Goal: Information Seeking & Learning: Learn about a topic

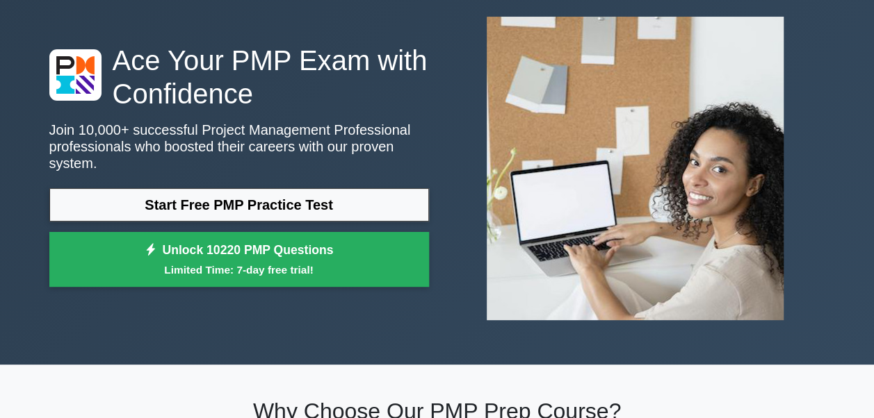
scroll to position [75, 0]
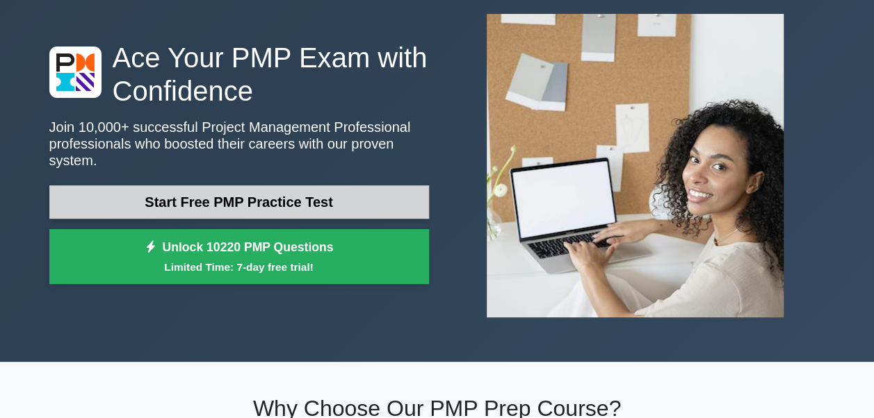
click at [199, 190] on link "Start Free PMP Practice Test" at bounding box center [239, 202] width 380 height 33
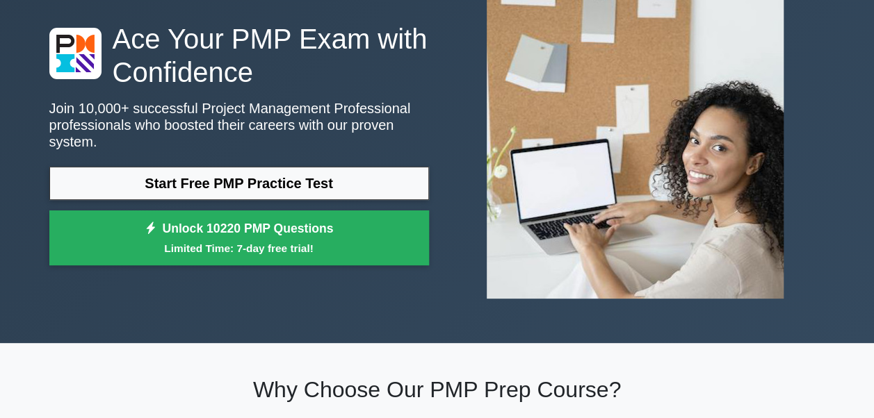
scroll to position [92, 0]
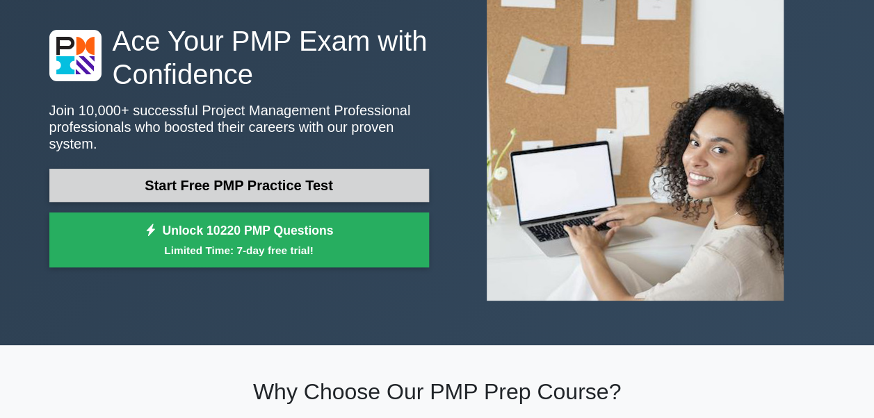
click at [202, 174] on link "Start Free PMP Practice Test" at bounding box center [239, 185] width 380 height 33
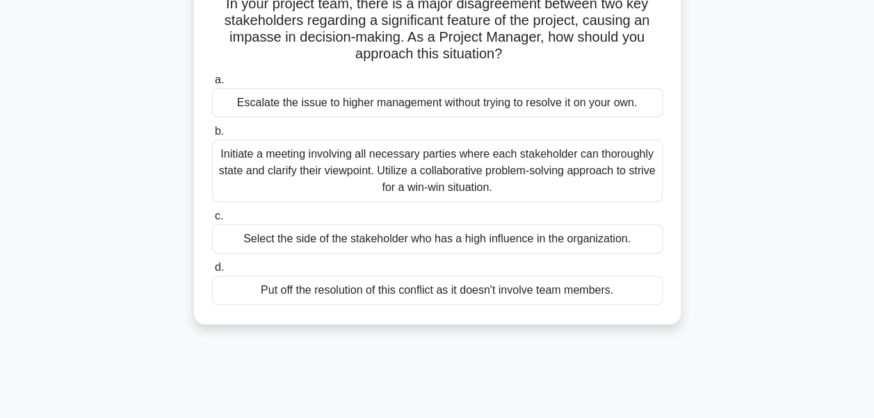
scroll to position [108, 0]
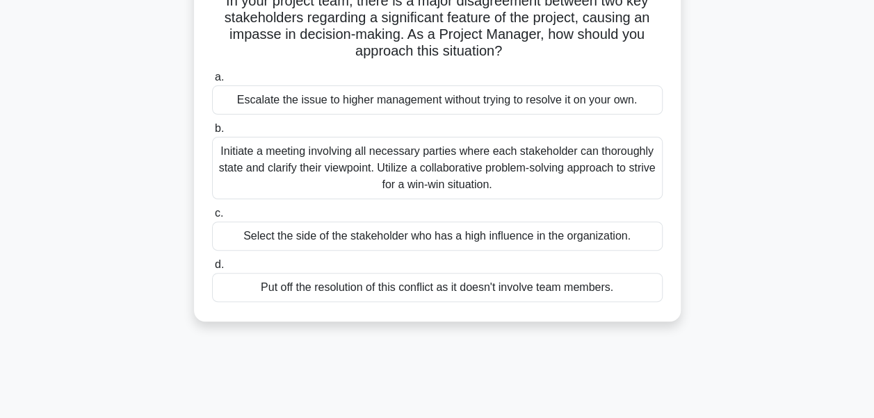
click at [278, 286] on div "Put off the resolution of this conflict as it doesn't involve team members." at bounding box center [437, 287] width 450 height 29
click at [212, 270] on input "d. Put off the resolution of this conflict as it doesn't involve team members." at bounding box center [212, 265] width 0 height 9
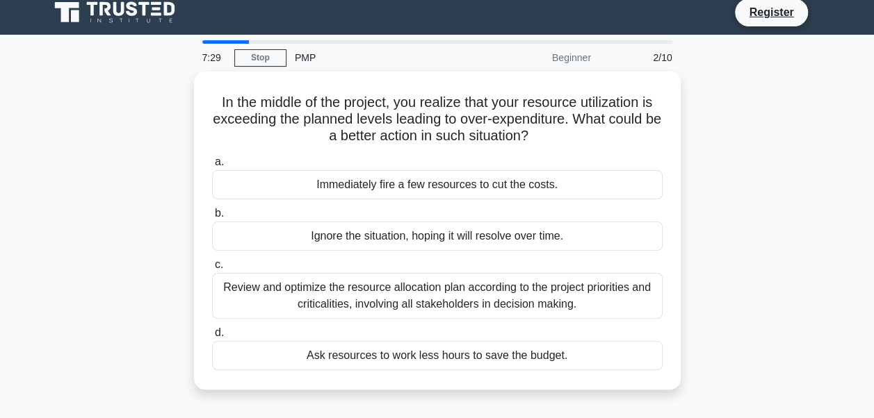
scroll to position [0, 0]
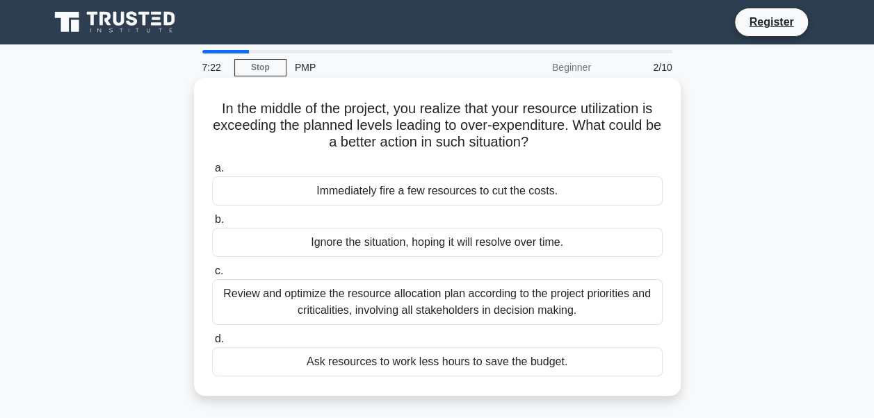
click at [330, 202] on div "Immediately fire a few resources to cut the costs." at bounding box center [437, 191] width 450 height 29
click at [212, 173] on input "a. Immediately fire a few resources to cut the costs." at bounding box center [212, 168] width 0 height 9
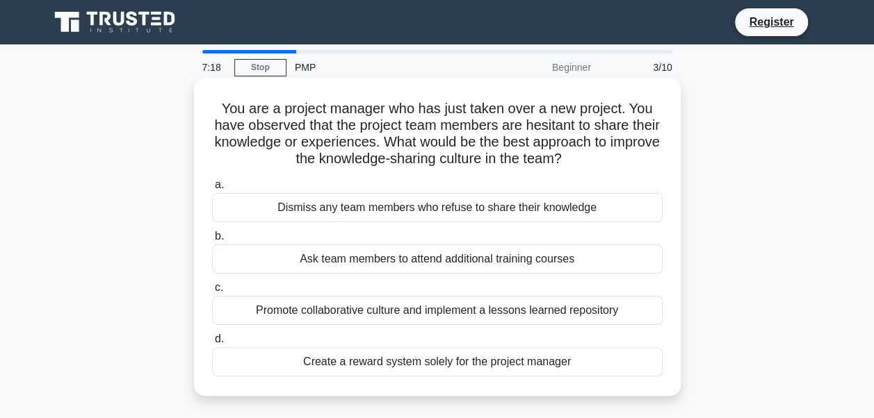
click at [307, 270] on div "Ask team members to attend additional training courses" at bounding box center [437, 259] width 450 height 29
click at [212, 241] on input "b. Ask team members to attend additional training courses" at bounding box center [212, 236] width 0 height 9
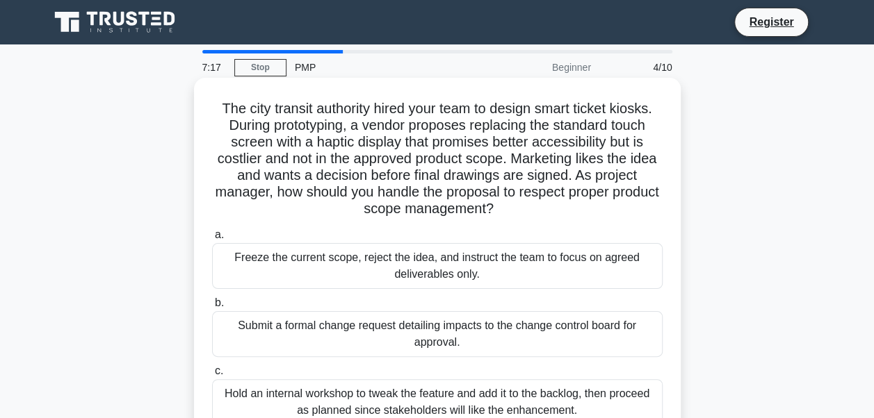
click at [288, 263] on div "Freeze the current scope, reject the idea, and instruct the team to focus on ag…" at bounding box center [437, 266] width 450 height 46
click at [212, 240] on input "a. Freeze the current scope, reject the idea, and instruct the team to focus on…" at bounding box center [212, 235] width 0 height 9
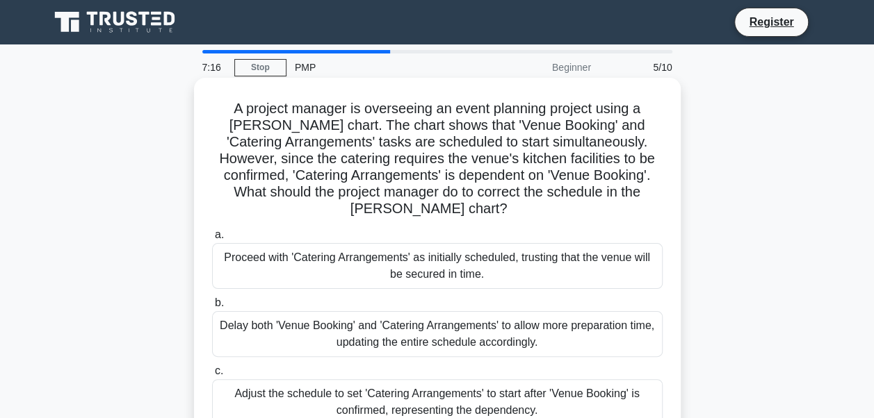
click at [288, 323] on div "Delay both 'Venue Booking' and 'Catering Arrangements' to allow more preparatio…" at bounding box center [437, 334] width 450 height 46
click at [212, 308] on input "b. Delay both 'Venue Booking' and 'Catering Arrangements' to allow more prepara…" at bounding box center [212, 303] width 0 height 9
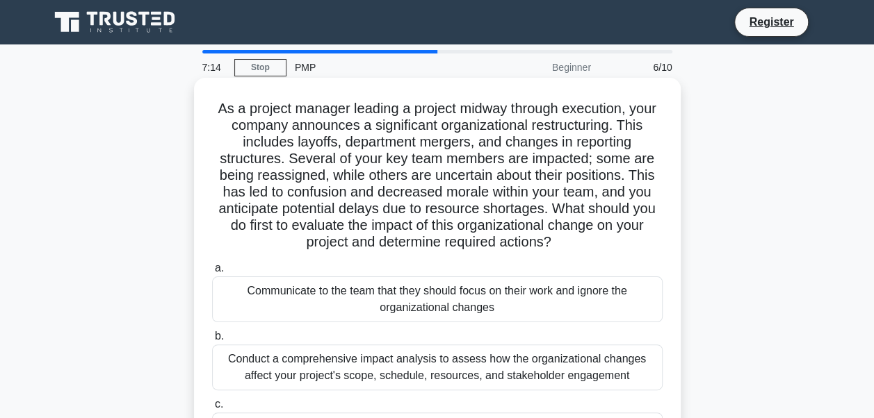
click at [285, 296] on div "Communicate to the team that they should focus on their work and ignore the org…" at bounding box center [437, 300] width 450 height 46
click at [212, 273] on input "a. Communicate to the team that they should focus on their work and ignore the …" at bounding box center [212, 268] width 0 height 9
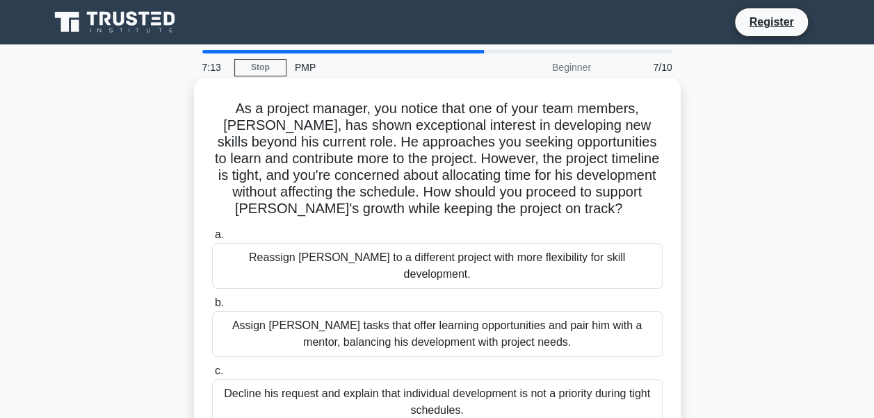
click at [290, 363] on label "c. Decline his request and explain that individual development is not a priorit…" at bounding box center [437, 394] width 450 height 63
click at [212, 367] on input "c. Decline his request and explain that individual development is not a priorit…" at bounding box center [212, 371] width 0 height 9
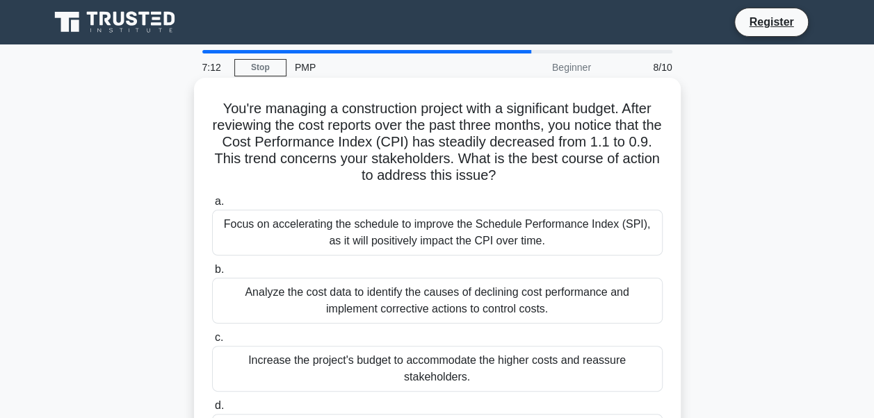
click at [295, 302] on div "Analyze the cost data to identify the causes of declining cost performance and …" at bounding box center [437, 301] width 450 height 46
click at [212, 275] on input "b. Analyze the cost data to identify the causes of declining cost performance a…" at bounding box center [212, 270] width 0 height 9
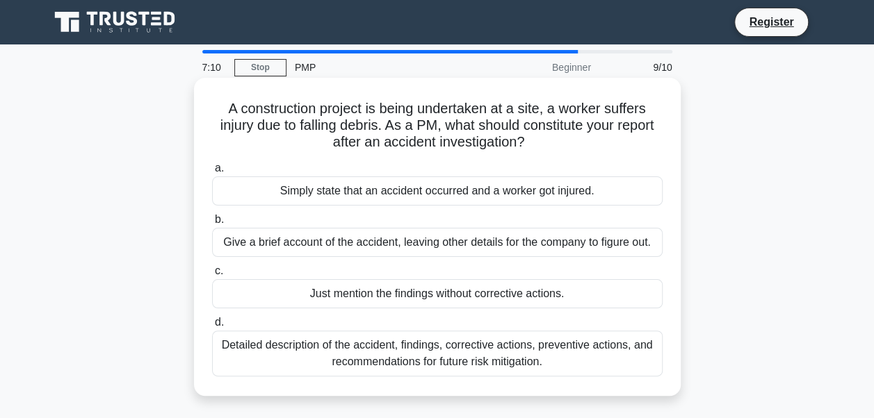
click at [330, 206] on div "Simply state that an accident occurred and a worker got injured." at bounding box center [437, 191] width 450 height 29
click at [212, 173] on input "a. Simply state that an accident occurred and a worker got injured." at bounding box center [212, 168] width 0 height 9
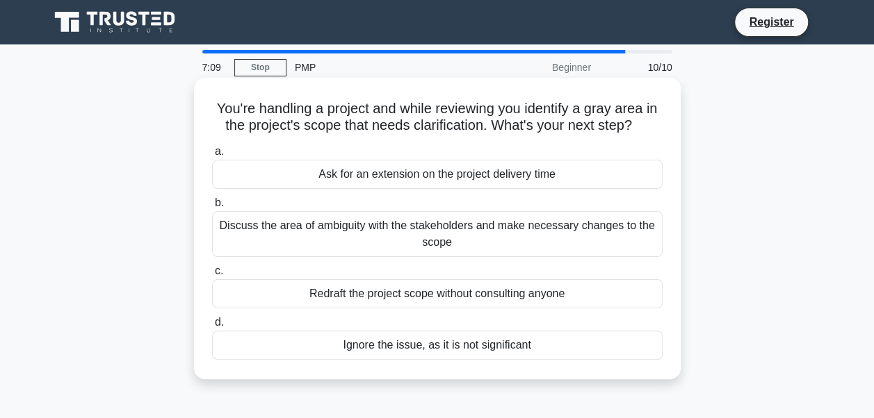
click at [323, 321] on label "d. Ignore the issue, as it is not significant" at bounding box center [437, 337] width 450 height 46
click at [212, 321] on input "d. Ignore the issue, as it is not significant" at bounding box center [212, 322] width 0 height 9
